Goal: Obtain resource: Obtain resource

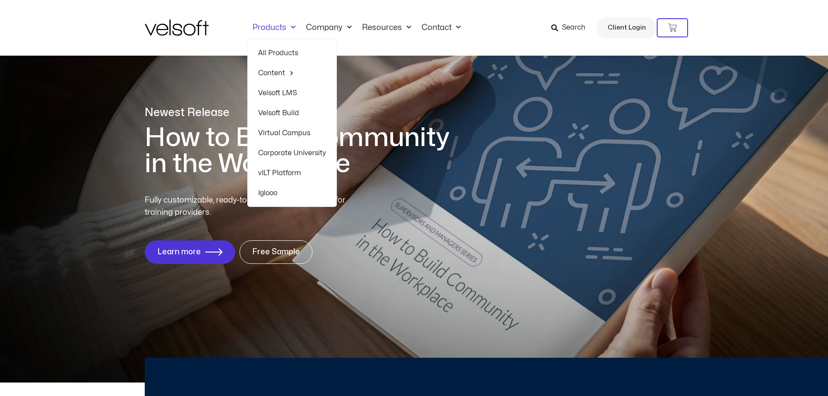
click at [266, 29] on link "Products" at bounding box center [273, 28] width 53 height 10
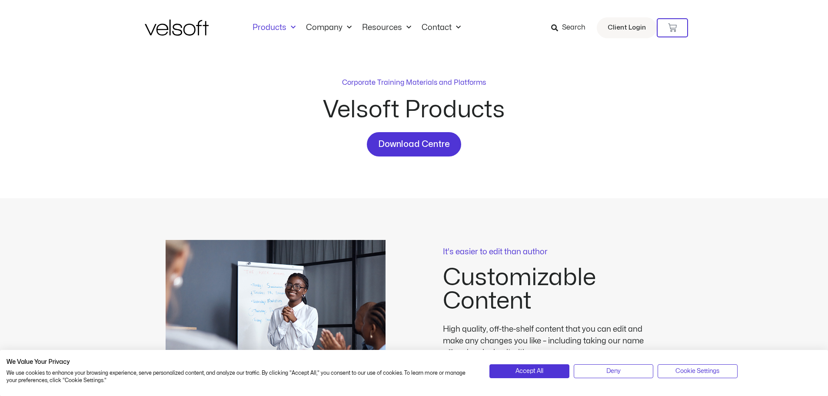
click at [271, 26] on link "Products" at bounding box center [273, 28] width 53 height 10
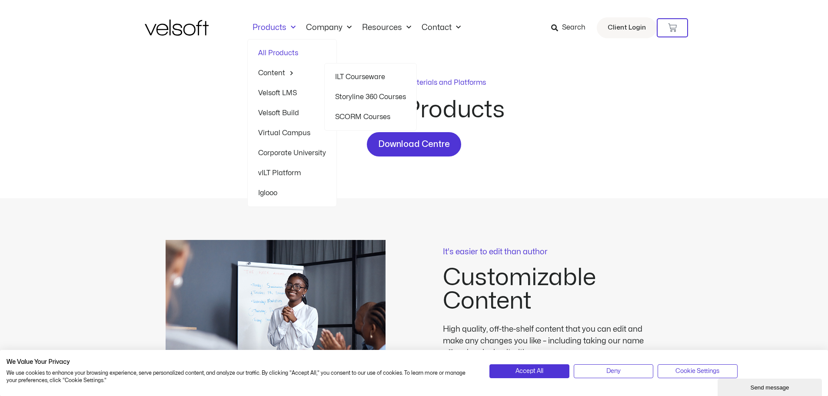
click at [275, 72] on link "Content" at bounding box center [292, 73] width 68 height 20
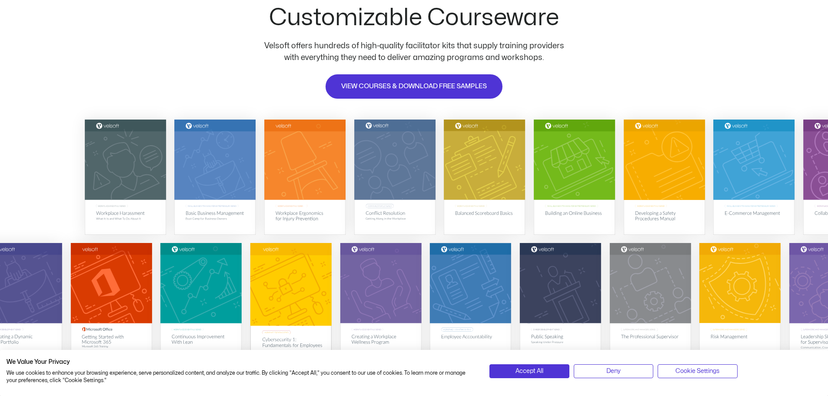
scroll to position [130, 0]
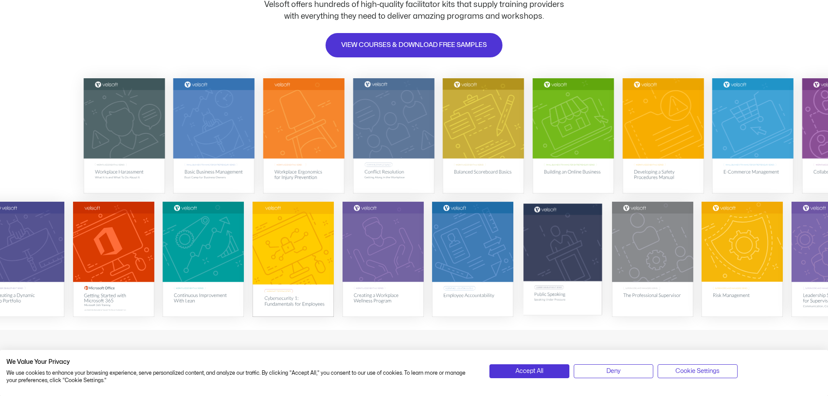
click at [546, 218] on img at bounding box center [562, 259] width 79 height 112
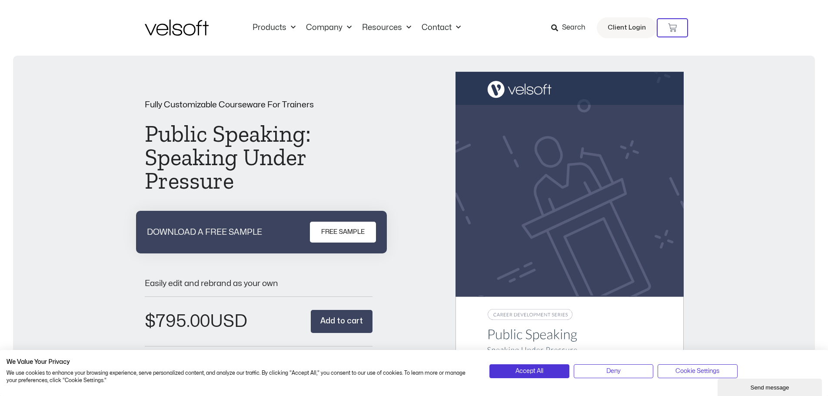
click at [524, 198] on img at bounding box center [569, 233] width 228 height 323
click at [346, 234] on span "FREE SAMPLE" at bounding box center [342, 232] width 43 height 10
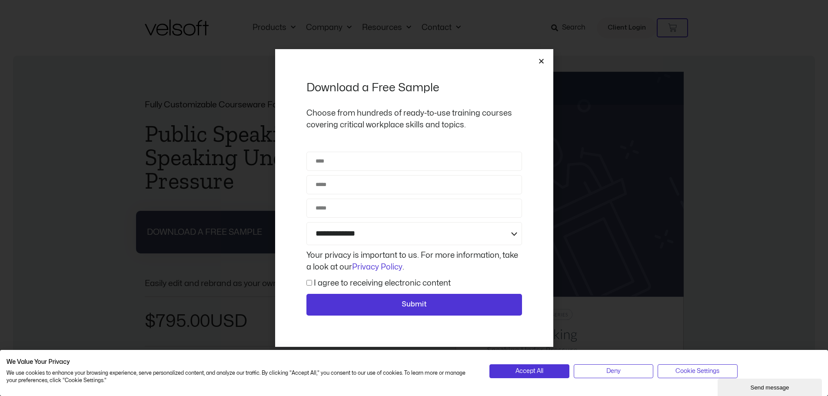
click at [540, 59] on icon "Close" at bounding box center [541, 61] width 7 height 7
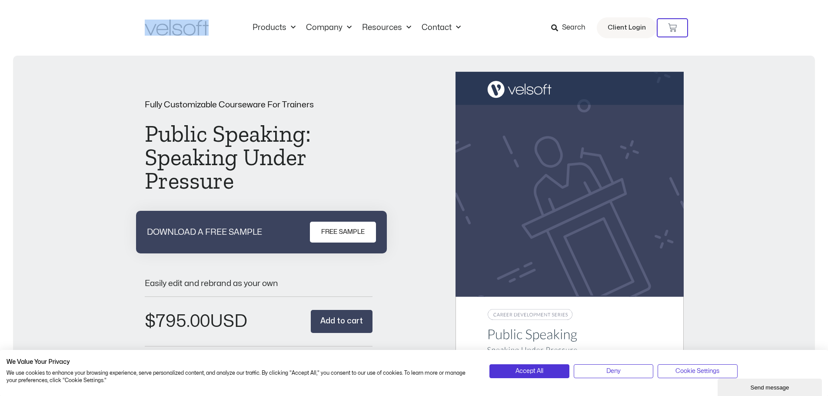
drag, startPoint x: 219, startPoint y: 33, endPoint x: 149, endPoint y: 27, distance: 70.2
click at [149, 27] on div at bounding box center [188, 28] width 87 height 16
copy link
